Goal: Find specific page/section: Find specific page/section

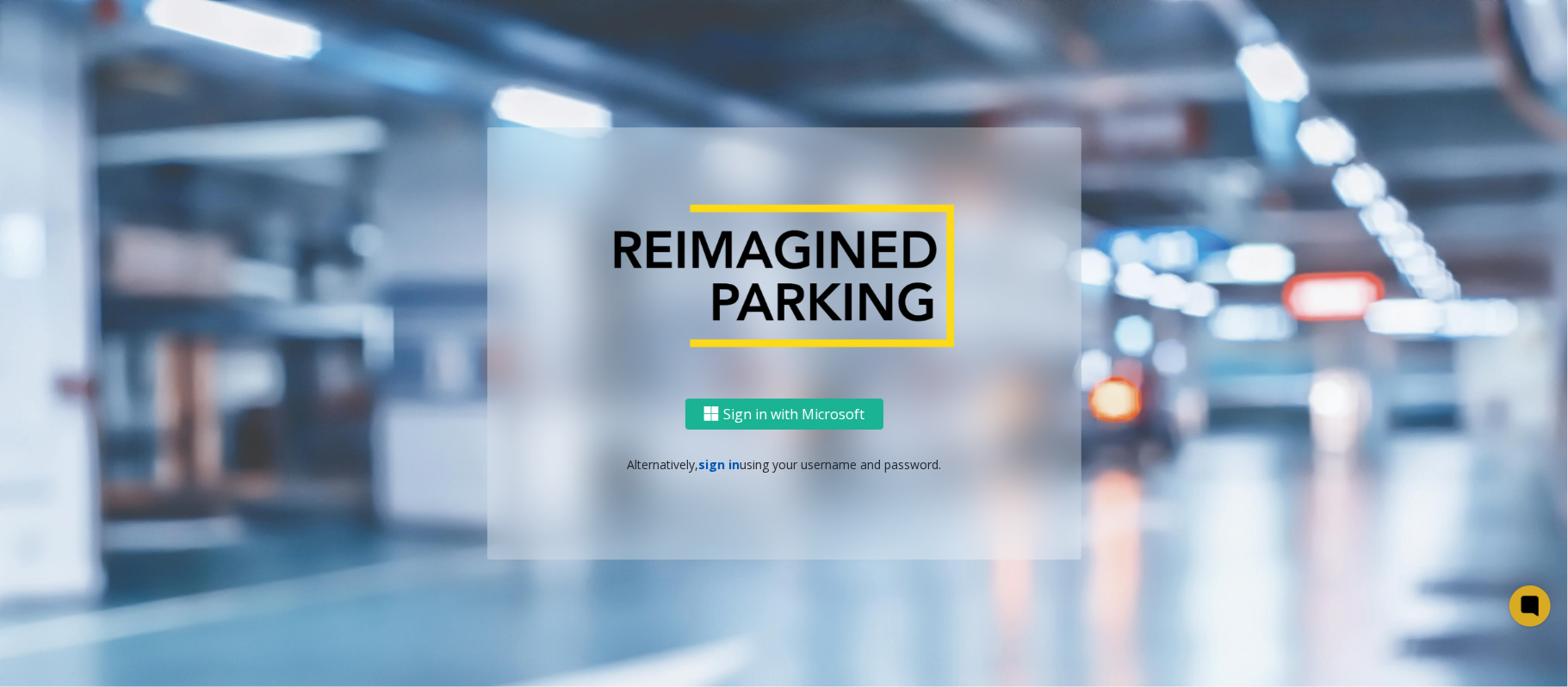
click at [714, 463] on link "sign in" at bounding box center [718, 464] width 42 height 17
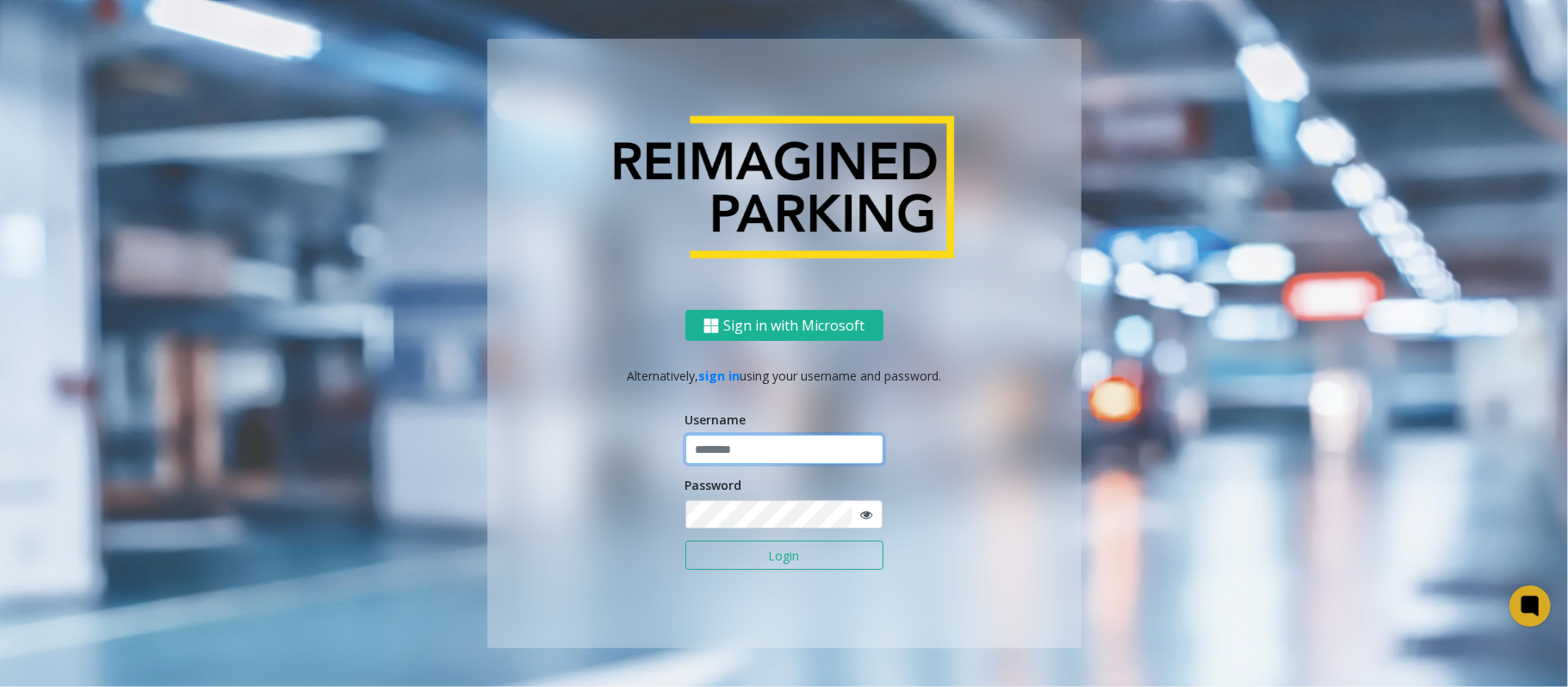
click at [718, 453] on input "text" at bounding box center [784, 449] width 198 height 29
type input "*******"
click at [686, 540] on button "Login" at bounding box center [784, 555] width 198 height 29
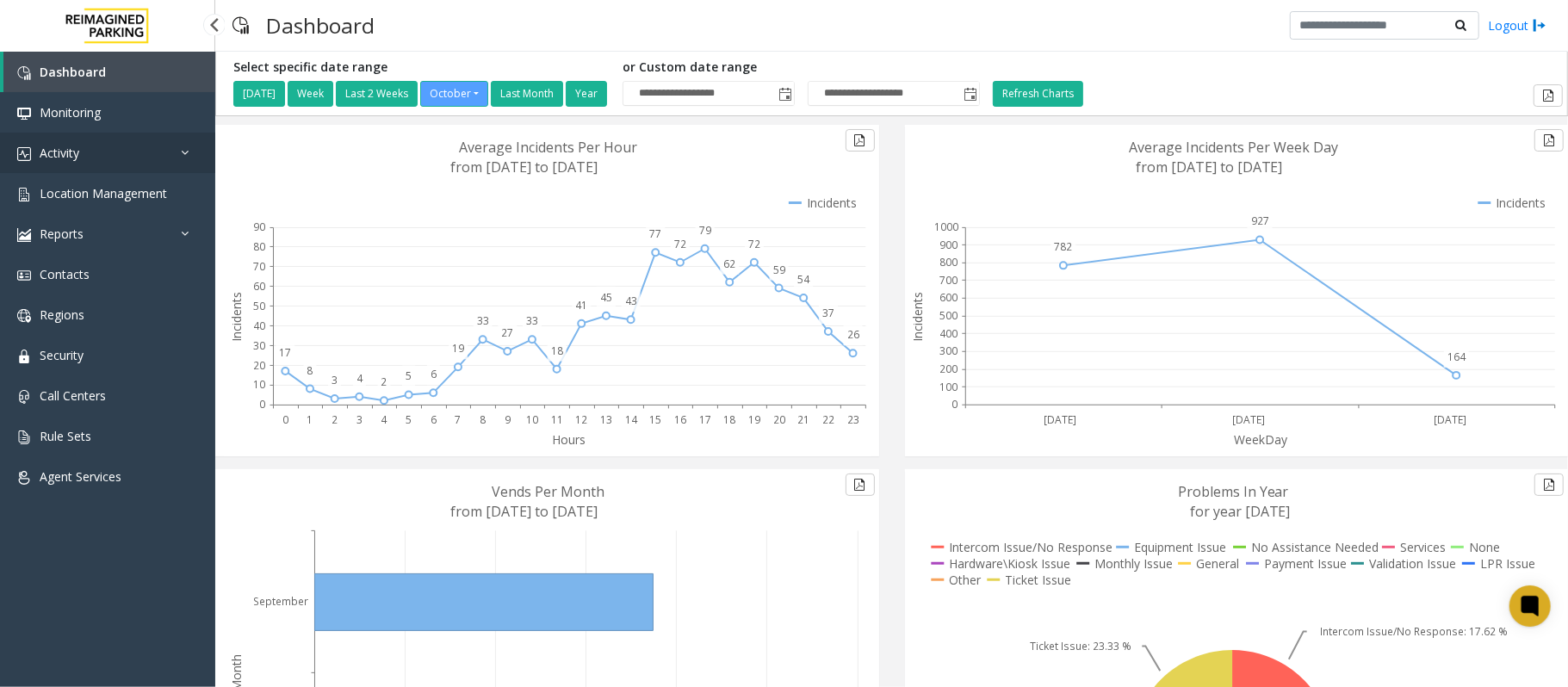
click at [87, 155] on link "Activity" at bounding box center [108, 153] width 216 height 41
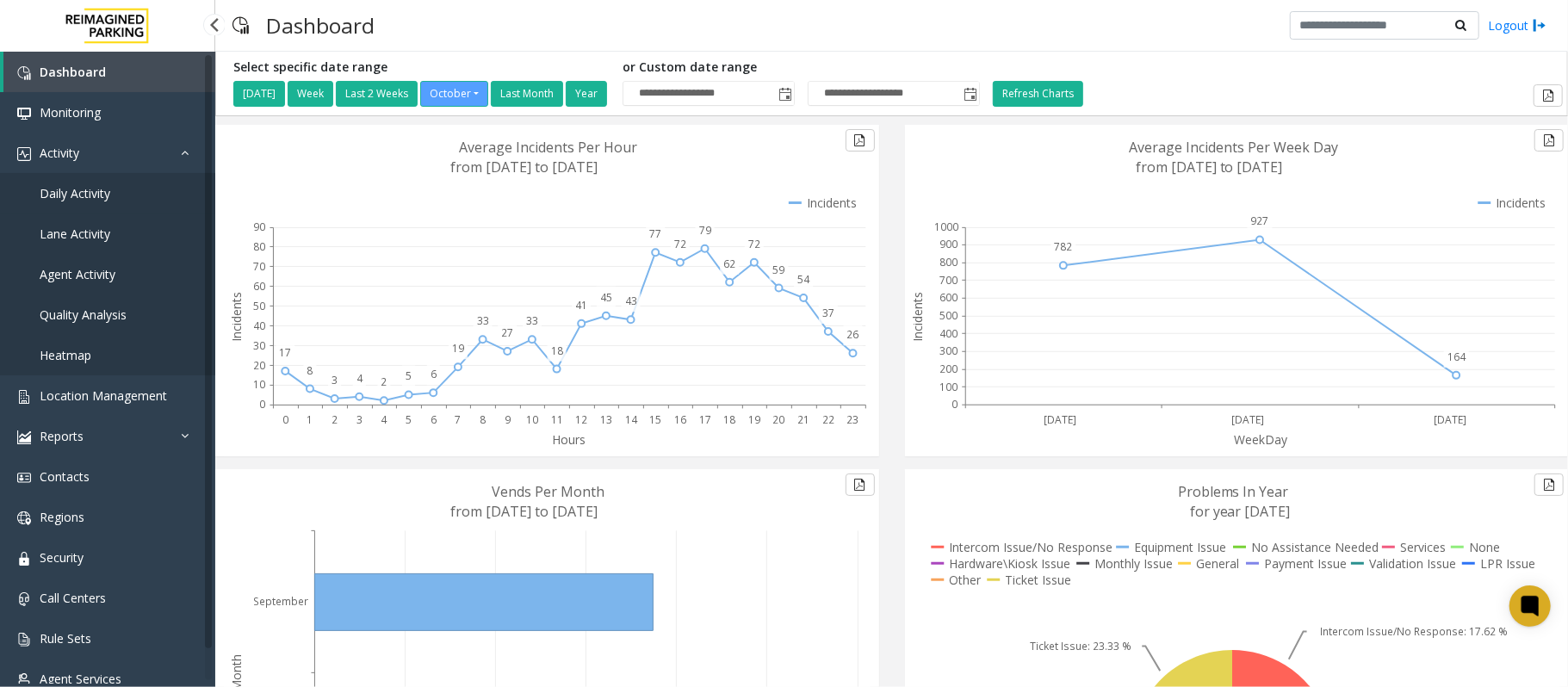
click at [98, 197] on span "Daily Activity" at bounding box center [75, 193] width 71 height 17
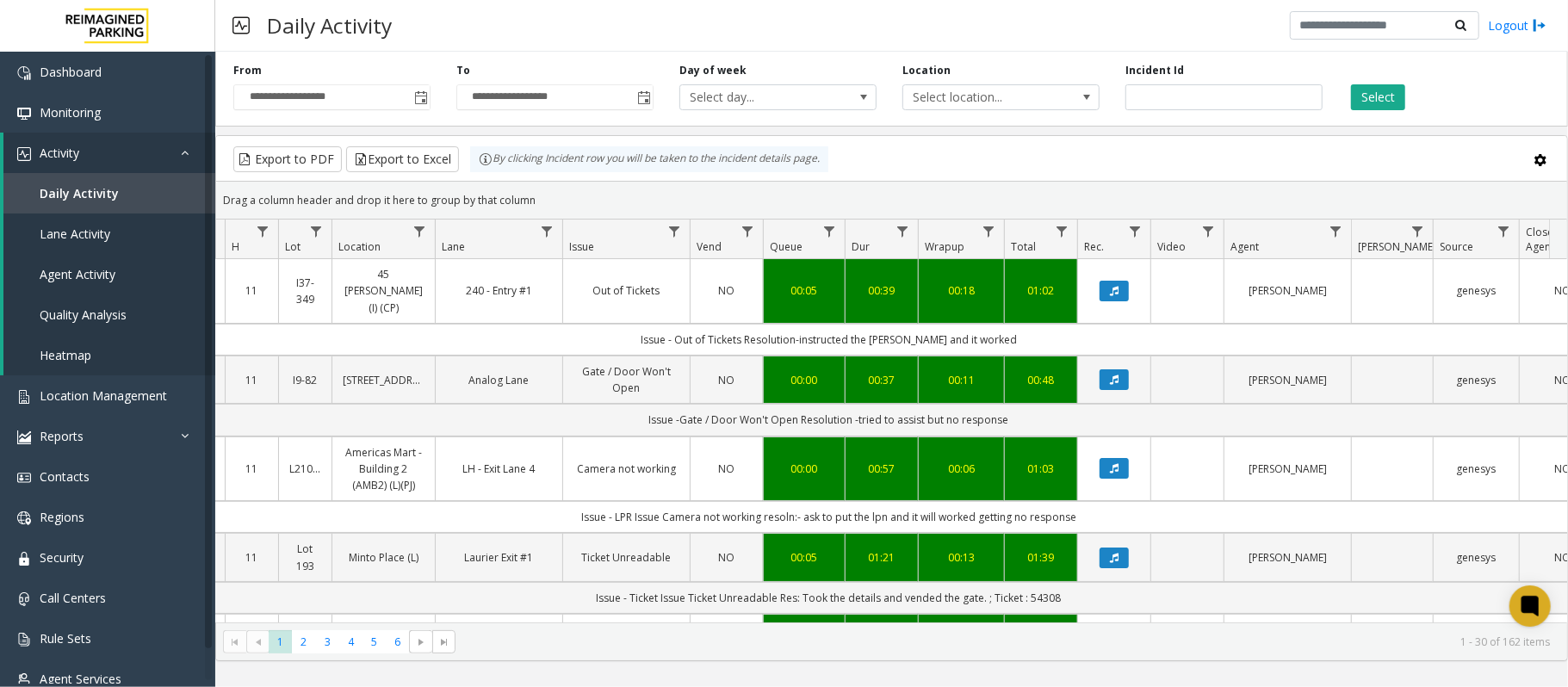
scroll to position [0, 246]
